Goal: Navigation & Orientation: Find specific page/section

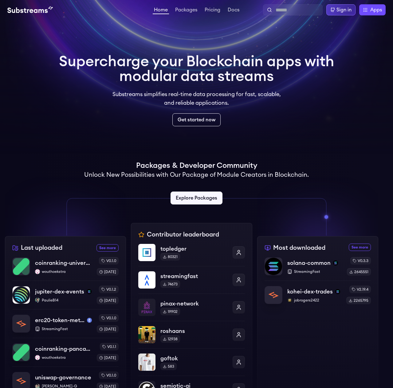
click at [344, 8] on div "Sign in" at bounding box center [344, 9] width 15 height 7
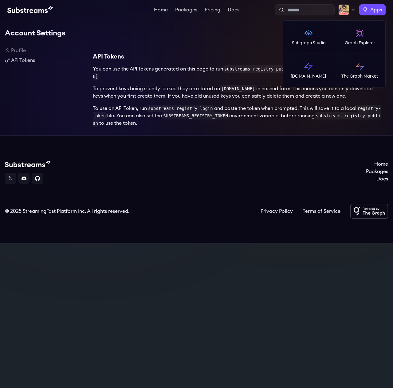
click at [370, 8] on label "Apps" at bounding box center [373, 9] width 26 height 11
click at [316, 67] on link "[DOMAIN_NAME]" at bounding box center [308, 70] width 51 height 33
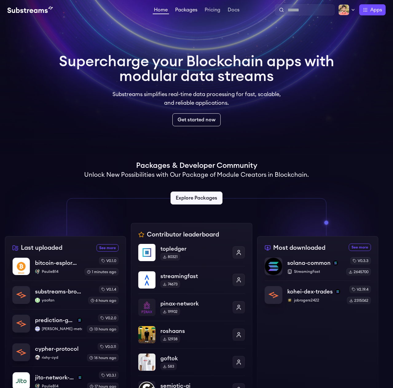
click at [186, 7] on link "Packages" at bounding box center [186, 10] width 25 height 6
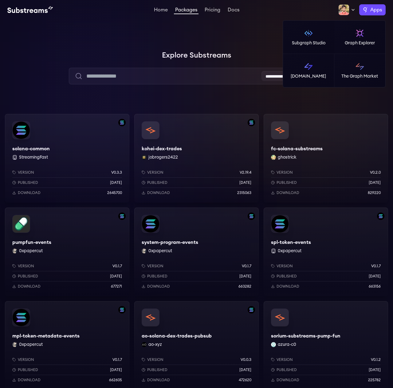
click at [377, 10] on span "Apps" at bounding box center [377, 9] width 12 height 7
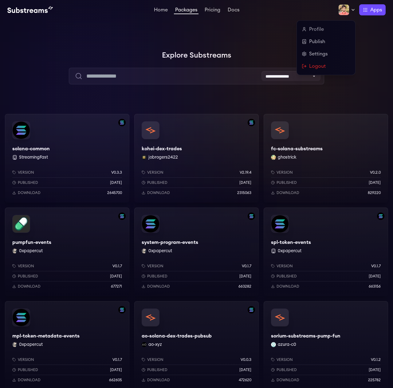
click at [346, 13] on img at bounding box center [344, 9] width 11 height 11
click at [312, 31] on link "Profile" at bounding box center [326, 29] width 49 height 7
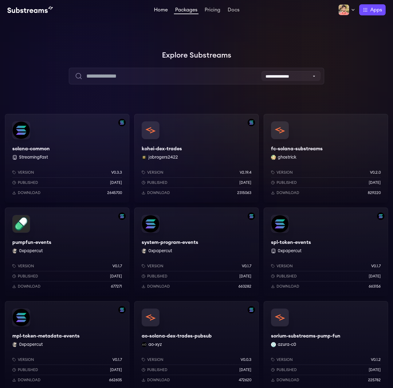
click at [158, 9] on link "Home" at bounding box center [161, 10] width 16 height 6
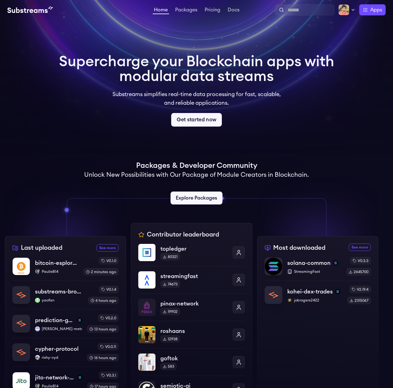
click at [201, 124] on link "Get started now" at bounding box center [196, 120] width 51 height 14
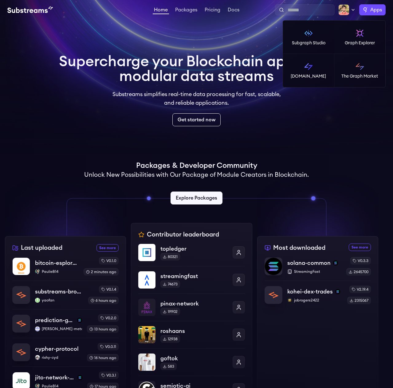
click at [366, 13] on label "Apps" at bounding box center [373, 9] width 26 height 11
click at [310, 36] on img at bounding box center [309, 33] width 10 height 10
click at [374, 12] on span "Apps" at bounding box center [377, 9] width 12 height 7
click at [300, 62] on link "[DOMAIN_NAME]" at bounding box center [308, 70] width 51 height 33
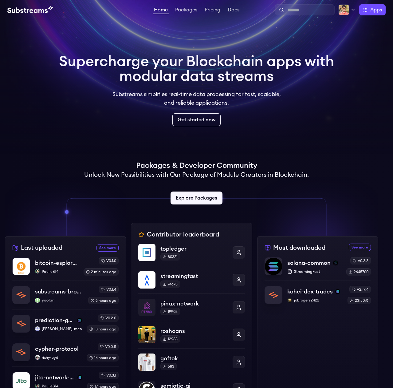
click at [392, 112] on video at bounding box center [196, 77] width 393 height 154
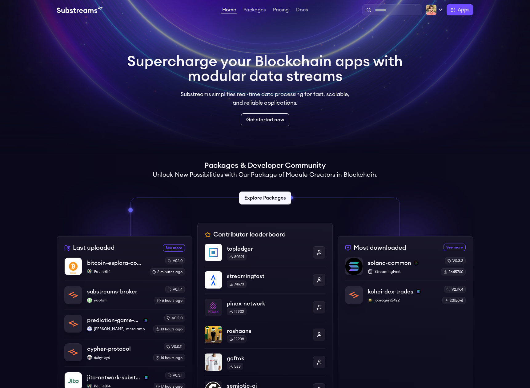
click at [70, 83] on video at bounding box center [265, 77] width 530 height 154
click at [256, 9] on link "Packages" at bounding box center [254, 10] width 25 height 6
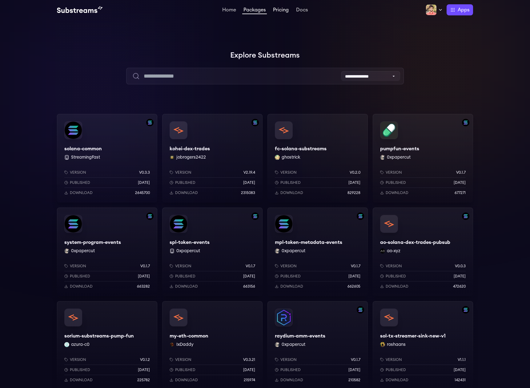
click at [277, 11] on link "Pricing" at bounding box center [281, 10] width 18 height 6
